Goal: Information Seeking & Learning: Learn about a topic

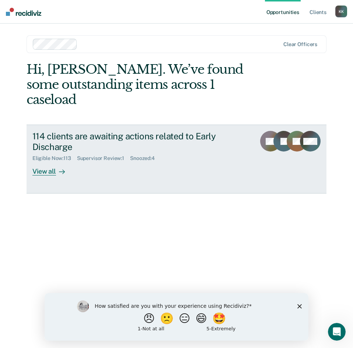
click at [52, 162] on div "View all" at bounding box center [52, 169] width 41 height 14
